Goal: Task Accomplishment & Management: Use online tool/utility

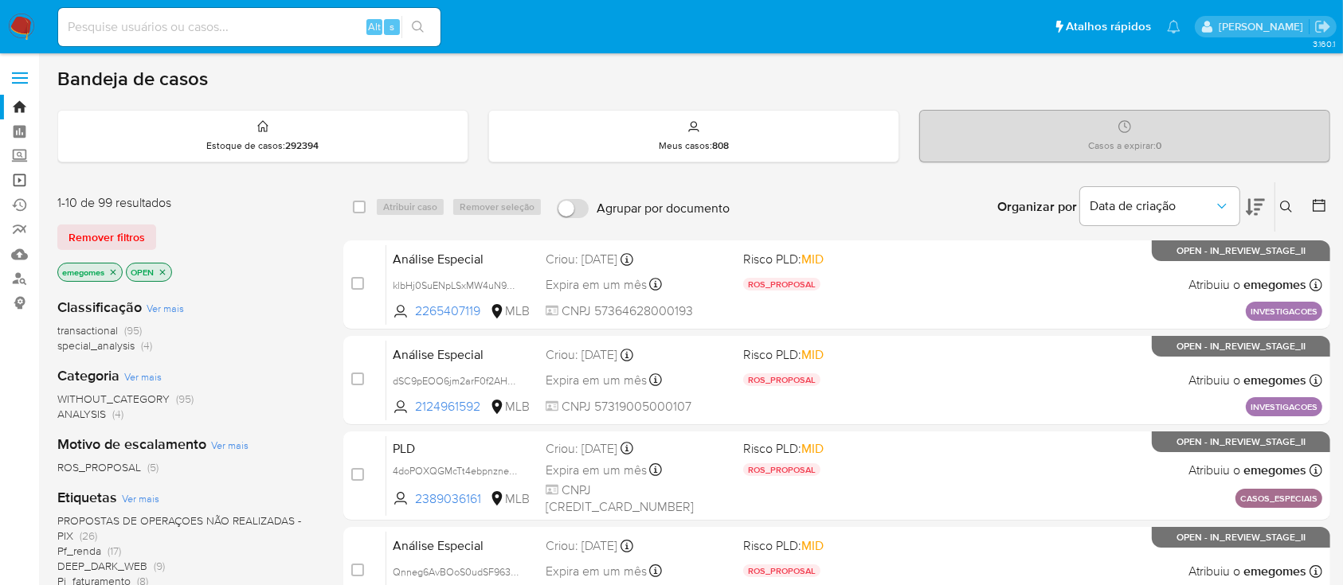
click at [22, 183] on link "Operações em massa" at bounding box center [95, 180] width 190 height 25
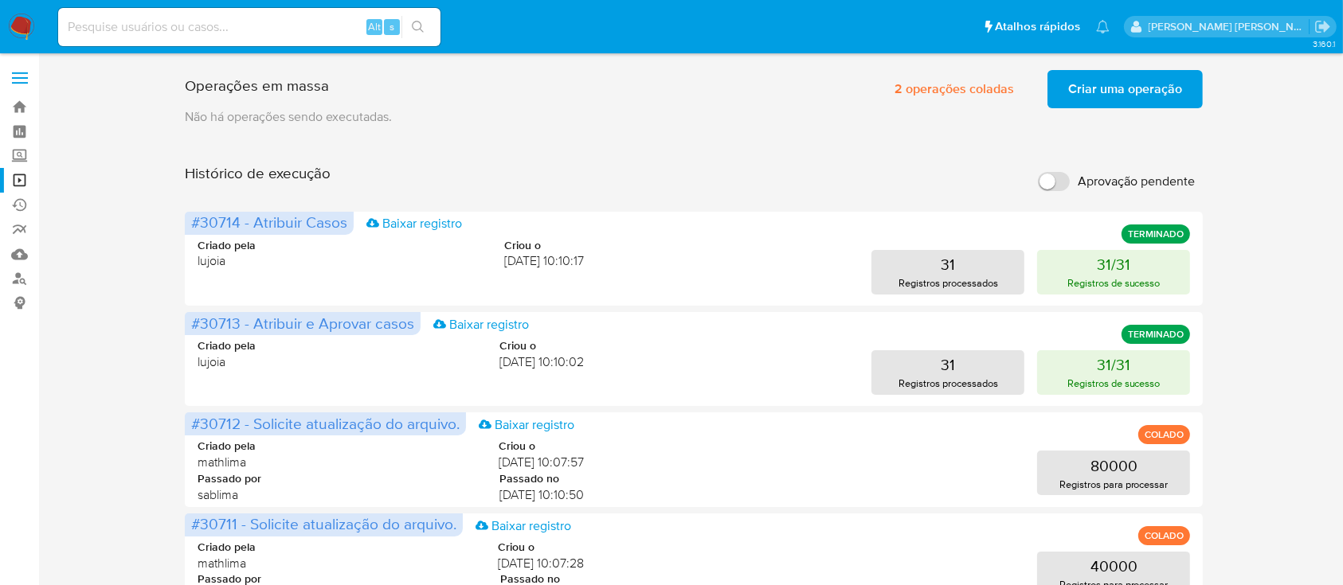
click at [1158, 92] on span "Criar uma operação" at bounding box center [1125, 89] width 114 height 35
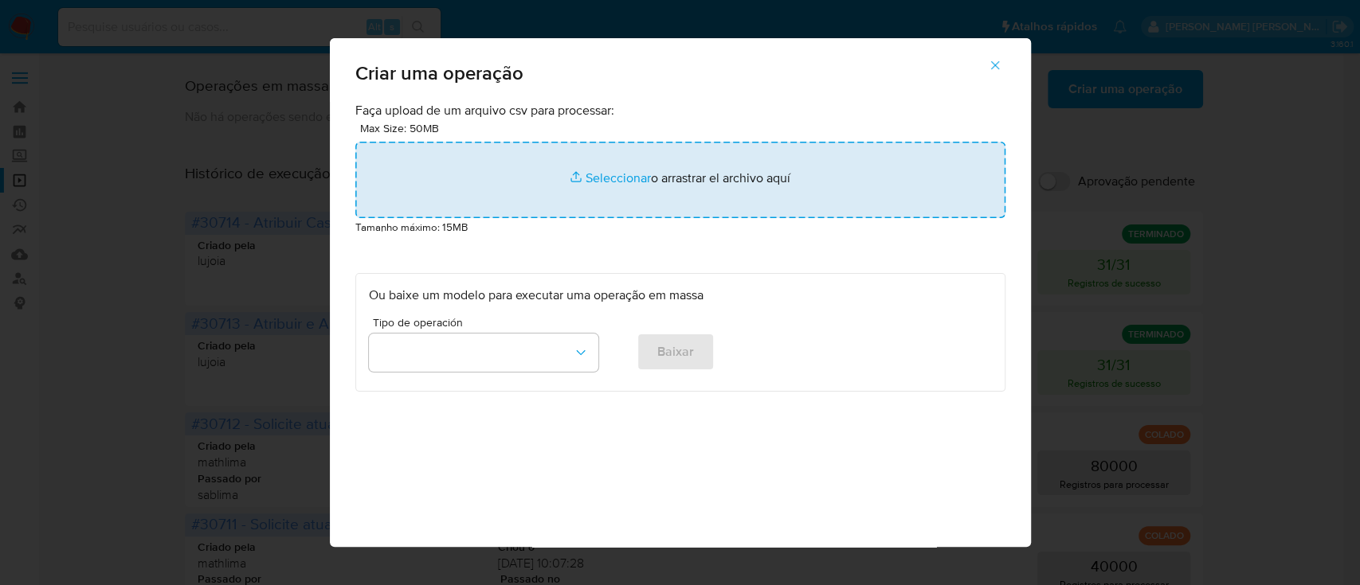
click at [602, 173] on input "file" at bounding box center [680, 180] width 650 height 76
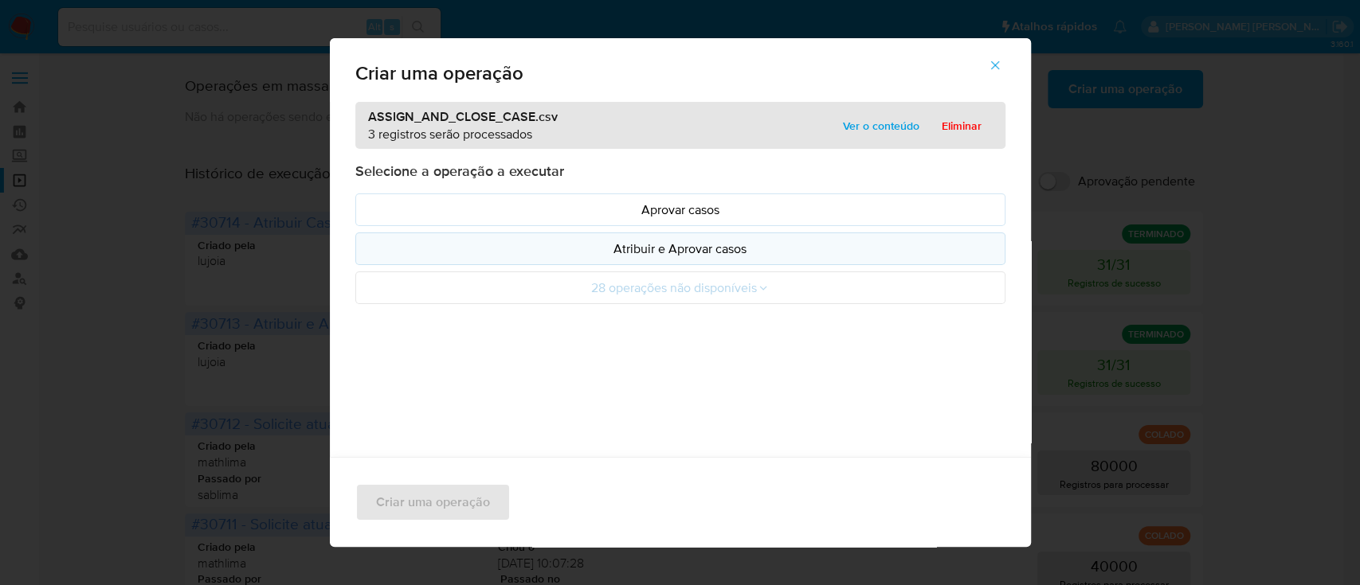
click at [695, 251] on p "Atribuir e Aprovar casos" at bounding box center [680, 249] width 623 height 18
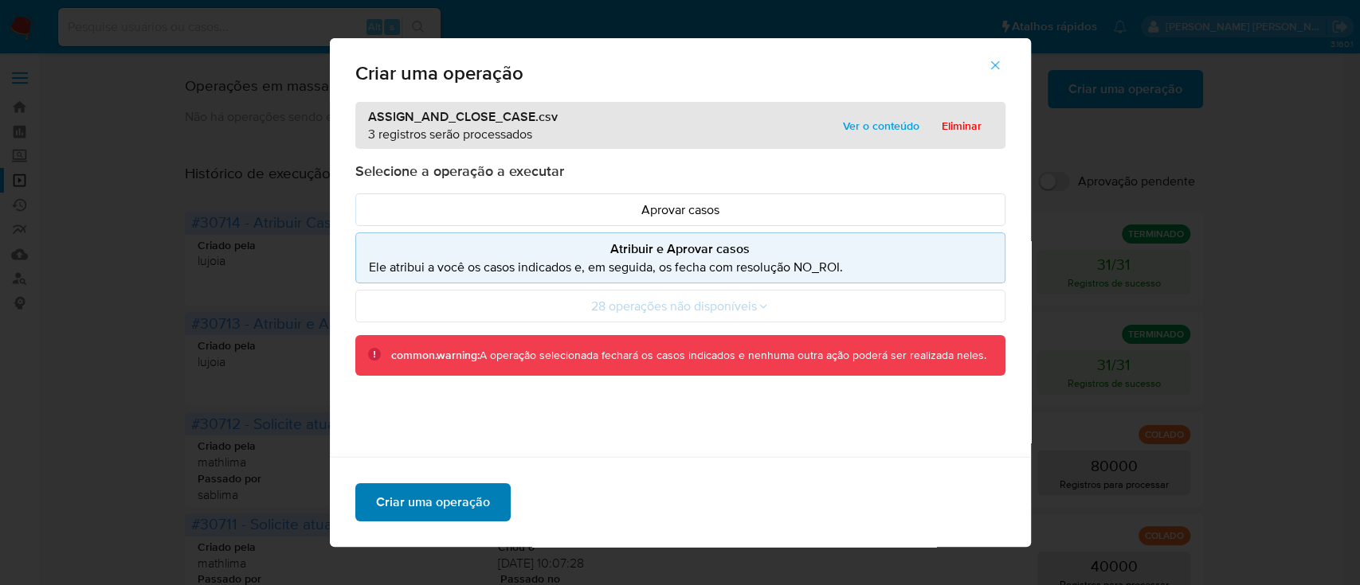
click at [452, 511] on span "Criar uma operação" at bounding box center [433, 502] width 114 height 35
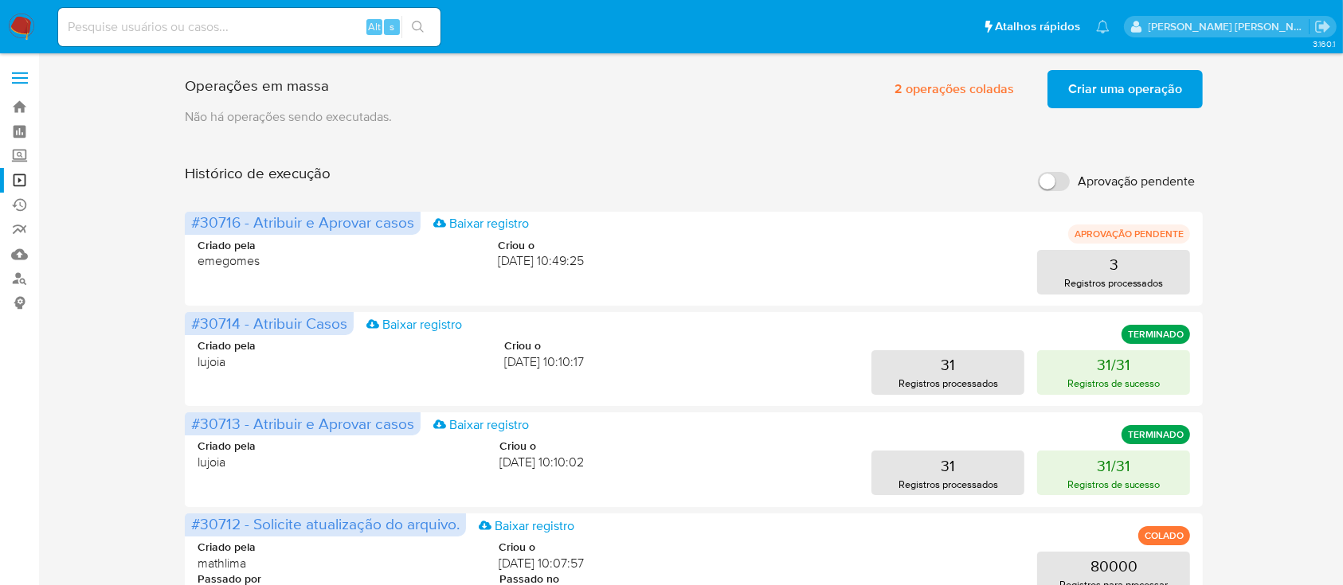
click at [1114, 88] on span "Criar uma operação" at bounding box center [1125, 89] width 114 height 35
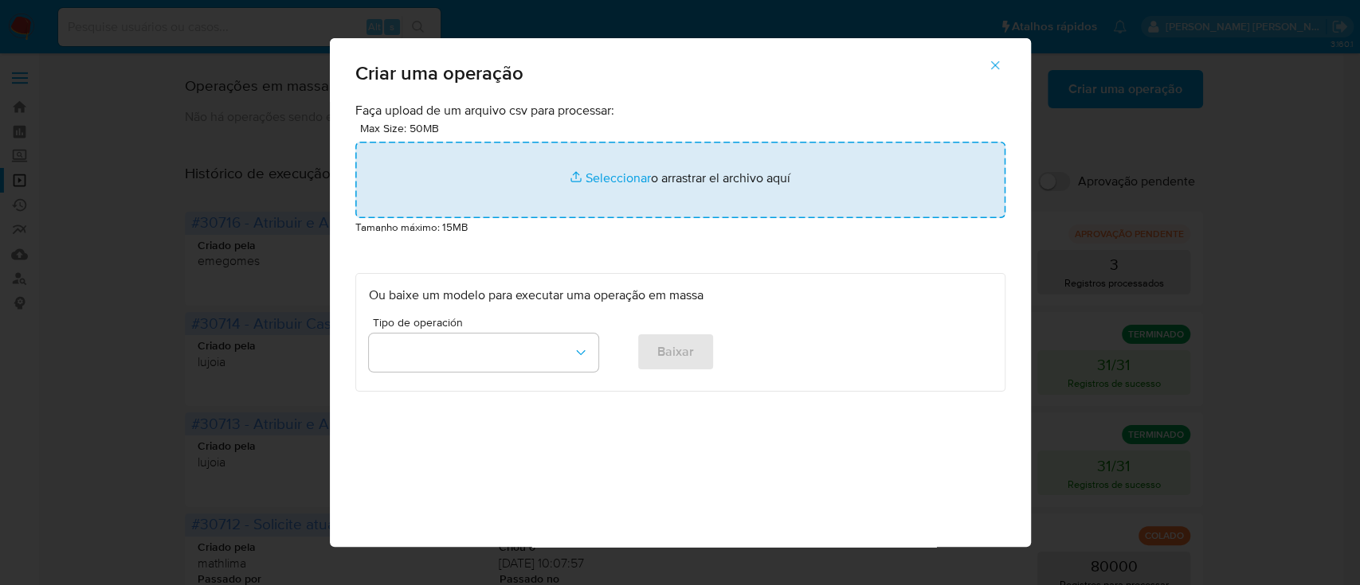
click at [624, 174] on input "file" at bounding box center [680, 180] width 650 height 76
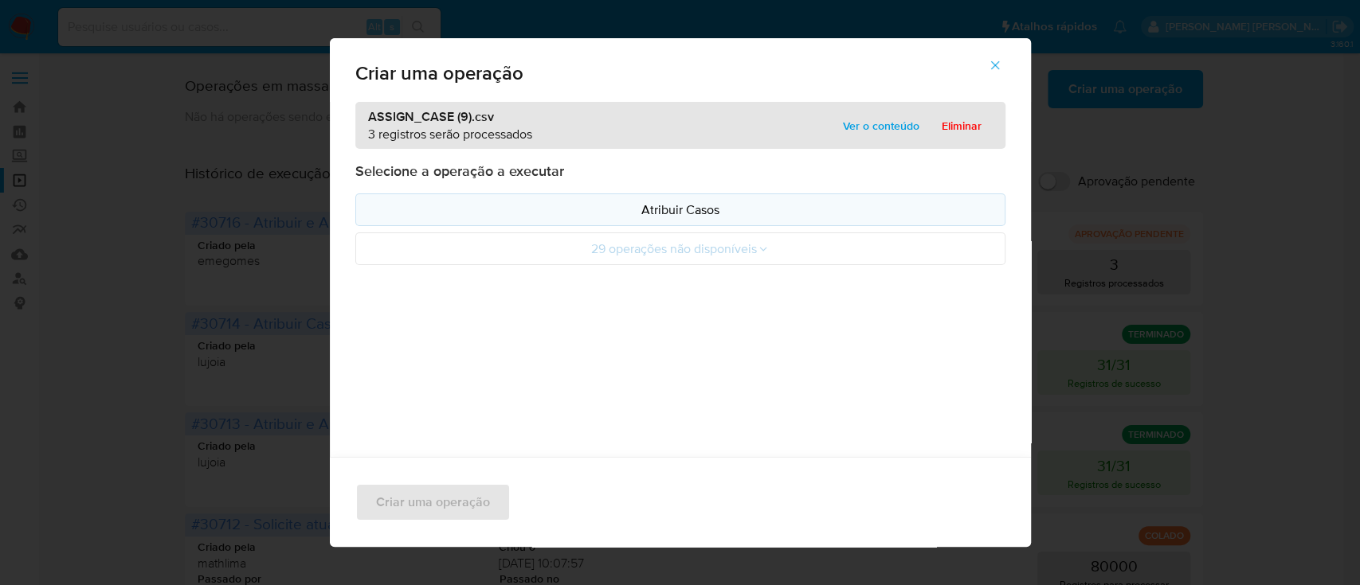
click at [739, 209] on p "Atribuir Casos" at bounding box center [680, 210] width 623 height 18
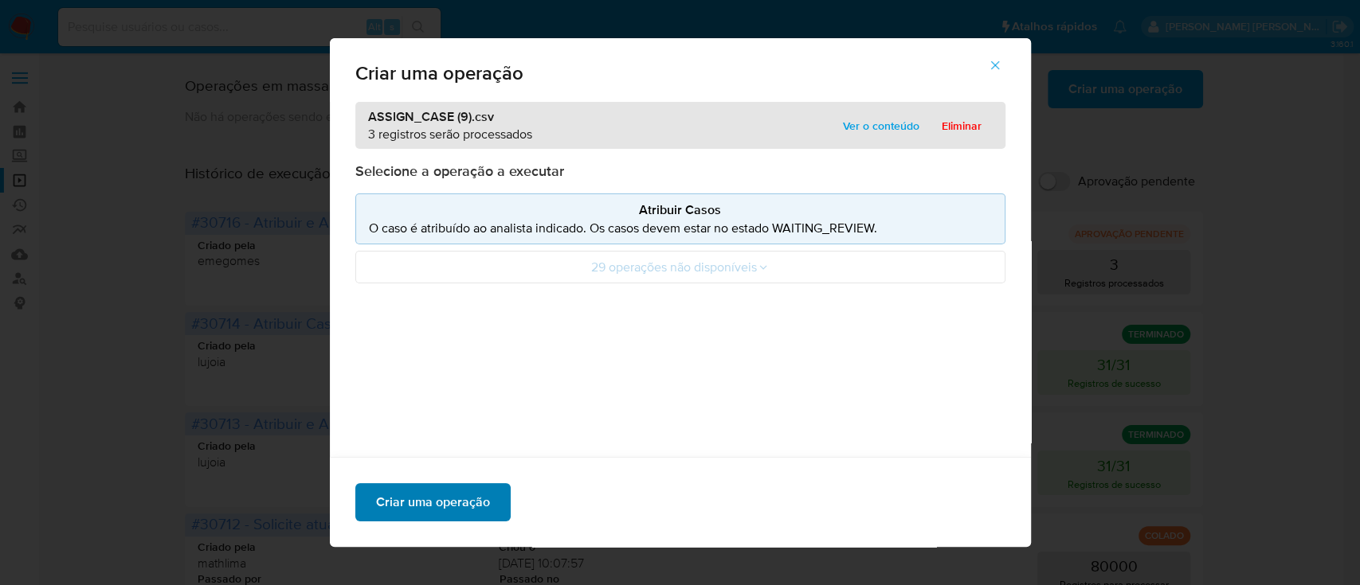
click at [433, 499] on span "Criar uma operação" at bounding box center [433, 502] width 114 height 35
